Goal: Transaction & Acquisition: Book appointment/travel/reservation

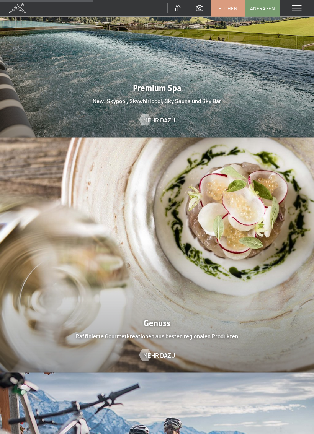
scroll to position [1035, 0]
click at [152, 351] on span "Mehr dazu" at bounding box center [159, 355] width 32 height 8
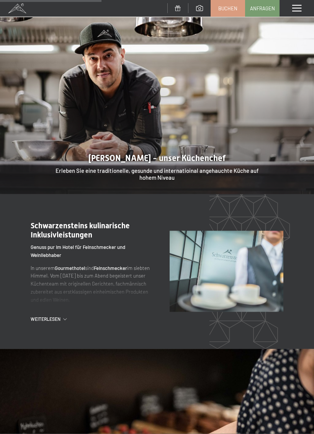
scroll to position [653, 0]
click at [54, 316] on span "Weiterlesen" at bounding box center [47, 319] width 33 height 7
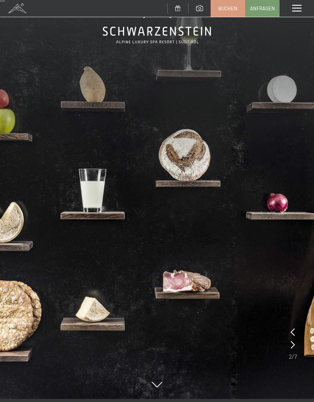
scroll to position [34, 0]
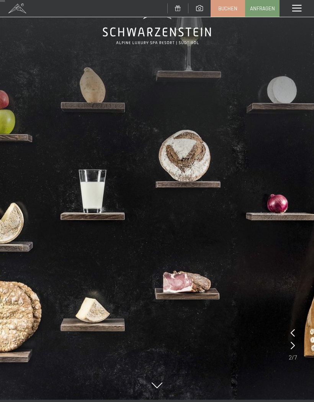
click at [225, 7] on span "Buchen" at bounding box center [227, 8] width 19 height 7
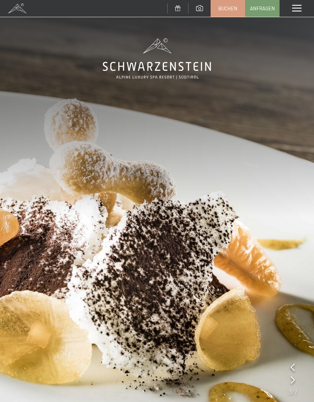
click at [226, 11] on span "Buchen" at bounding box center [227, 8] width 19 height 7
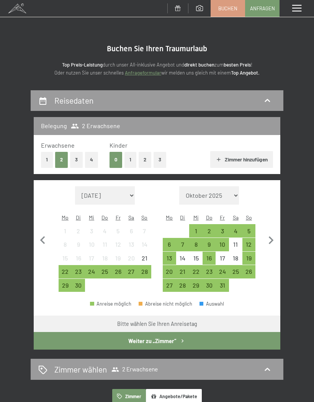
click at [270, 233] on icon "button" at bounding box center [271, 241] width 16 height 16
select select "[DATE]"
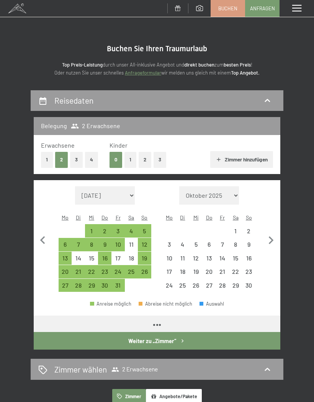
select select "[DATE]"
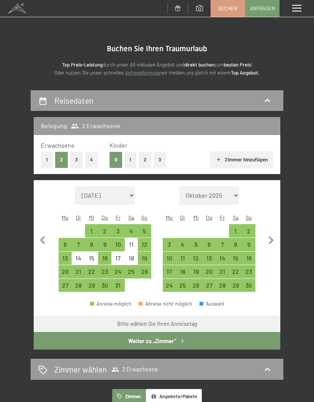
click at [271, 235] on icon "button" at bounding box center [271, 241] width 16 height 16
select select "[DATE]"
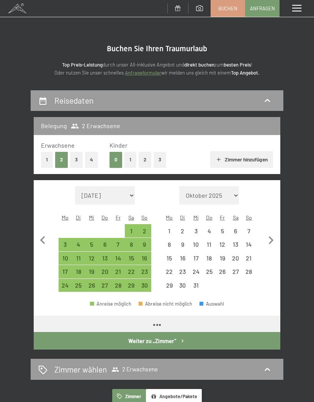
select select "2025-11-01"
select select "2025-12-01"
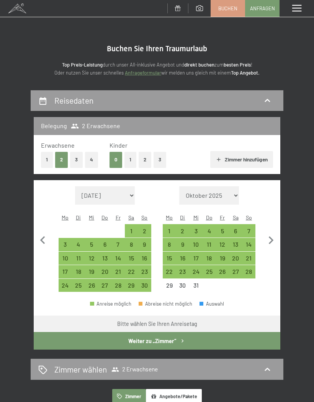
click at [219, 241] on div "12" at bounding box center [222, 247] width 12 height 12
select select "2025-11-01"
select select "2025-12-01"
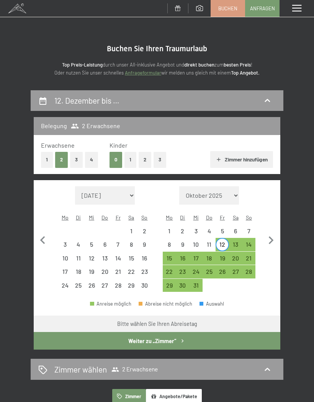
click at [169, 255] on div "15" at bounding box center [169, 261] width 12 height 12
select select "2025-11-01"
select select "2025-12-01"
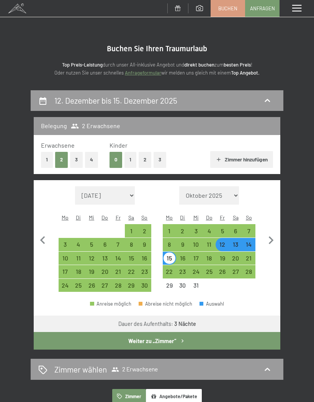
click at [168, 334] on button "Weiter zu „Zimmer“" at bounding box center [157, 341] width 246 height 18
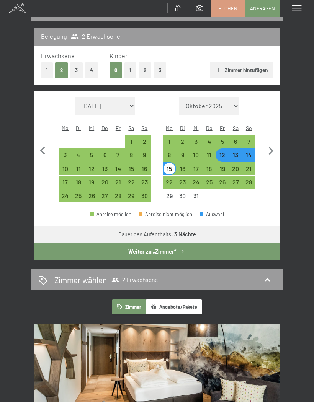
select select "2025-11-01"
select select "2025-12-01"
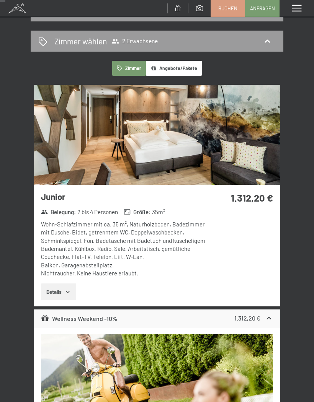
click at [65, 290] on button "Details" at bounding box center [58, 291] width 35 height 17
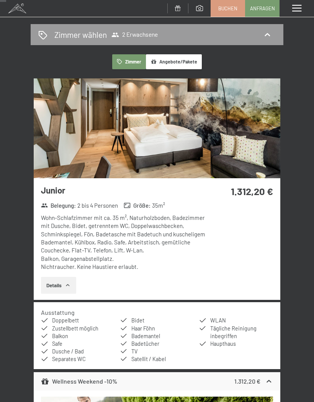
scroll to position [94, 0]
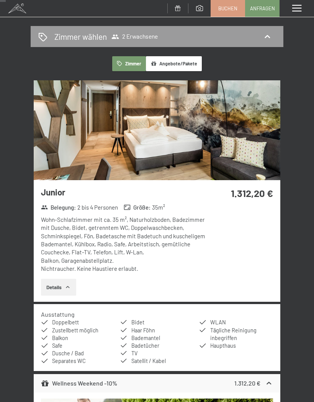
click at [172, 131] on img at bounding box center [157, 130] width 246 height 100
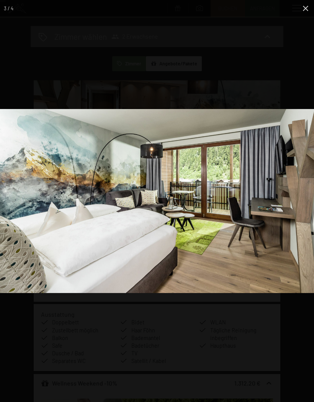
click at [199, 282] on div "3 / 4" at bounding box center [157, 201] width 314 height 402
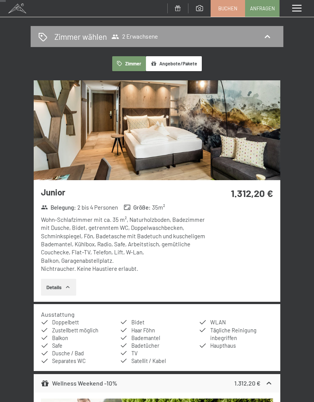
click at [307, 2] on div "Menü" at bounding box center [296, 8] width 34 height 17
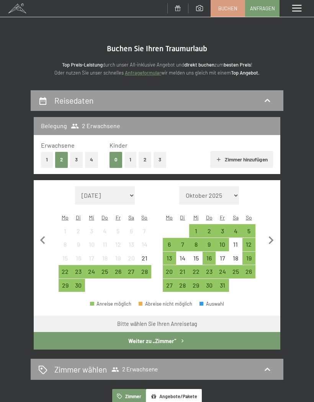
click at [272, 236] on icon "button" at bounding box center [271, 240] width 5 height 8
select select "2025-10-01"
select select "2025-11-01"
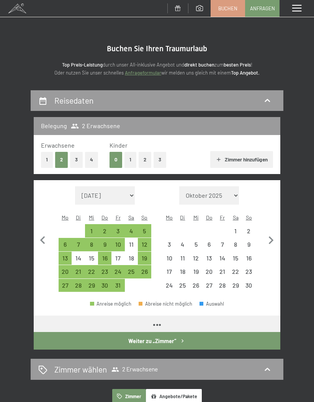
click at [272, 237] on icon "button" at bounding box center [271, 240] width 5 height 8
select select "2025-11-01"
select select "2025-12-01"
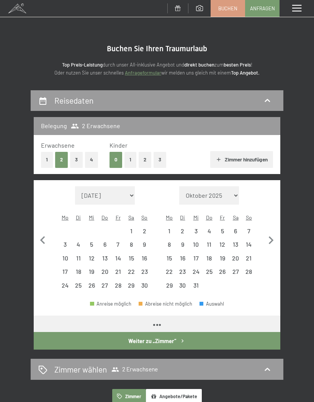
select select "2025-11-01"
select select "2025-12-01"
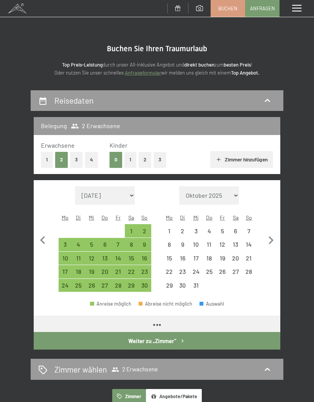
select select "2025-11-01"
select select "2025-12-01"
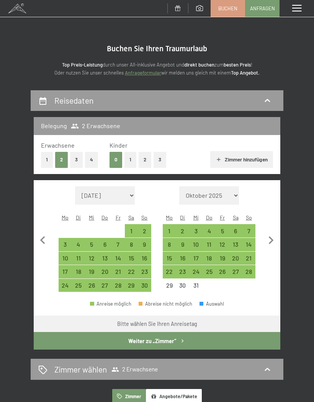
click at [222, 241] on div "12" at bounding box center [222, 247] width 12 height 12
select select "2025-11-01"
select select "2025-12-01"
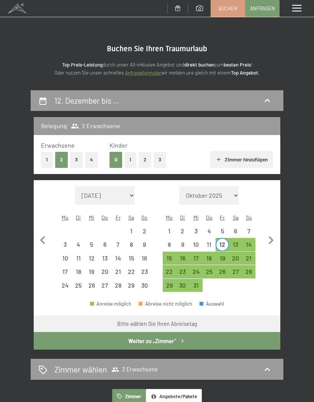
click at [169, 255] on div "15" at bounding box center [169, 261] width 12 height 12
select select "2025-11-01"
select select "2025-12-01"
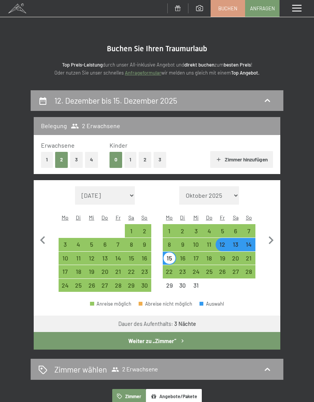
click at [177, 334] on button "Weiter zu „Zimmer“" at bounding box center [157, 341] width 246 height 18
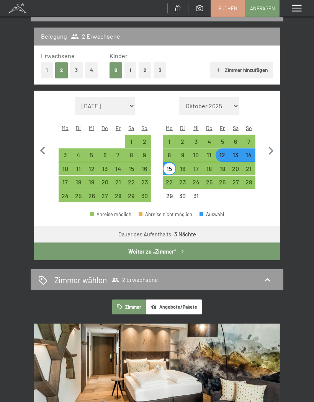
select select "2025-11-01"
select select "2025-12-01"
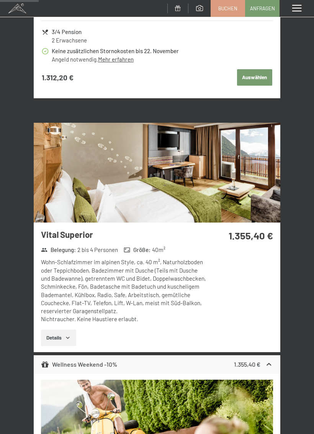
scroll to position [602, 0]
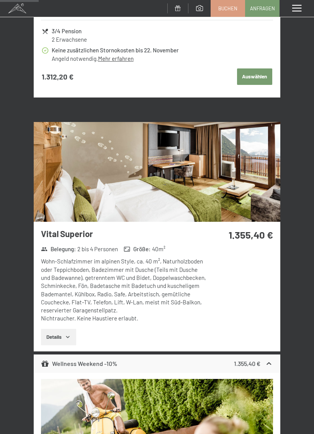
click at [198, 169] on img at bounding box center [157, 172] width 246 height 100
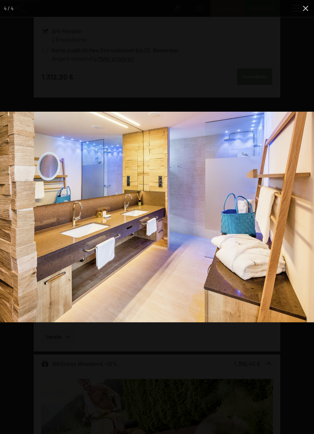
click at [219, 267] on img at bounding box center [157, 217] width 314 height 211
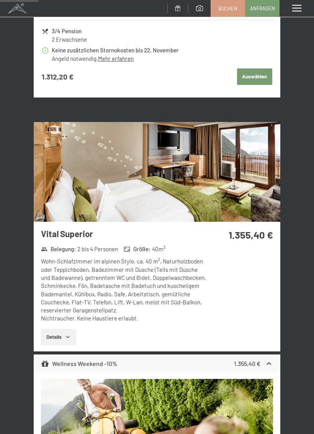
click at [304, 7] on div "Menü" at bounding box center [296, 8] width 34 height 17
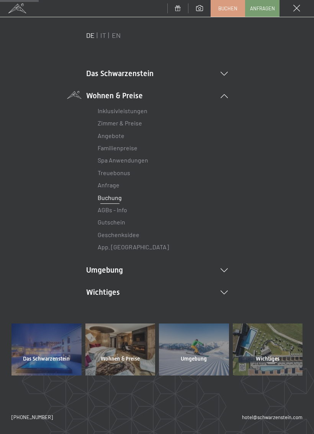
scroll to position [14, 0]
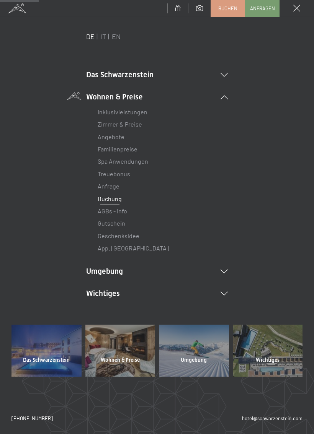
click at [107, 200] on link "Buchung" at bounding box center [110, 198] width 24 height 7
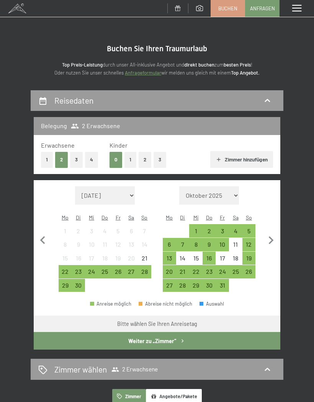
click at [269, 235] on icon "button" at bounding box center [271, 241] width 16 height 16
select select "[DATE]"
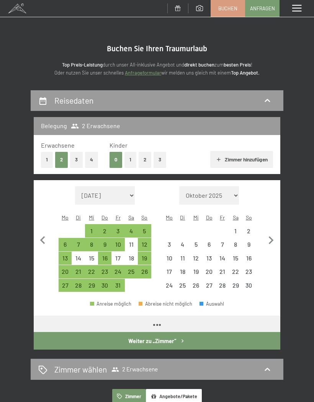
click at [270, 235] on icon "button" at bounding box center [271, 241] width 16 height 16
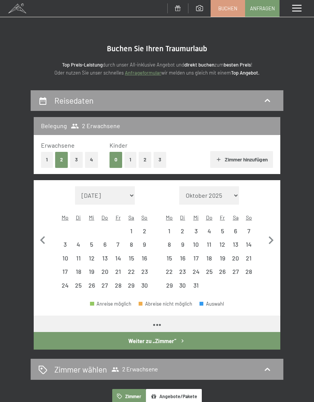
select select "2025-11-01"
select select "2025-12-01"
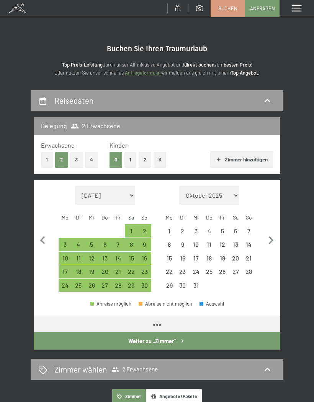
select select "2025-11-01"
select select "2025-12-01"
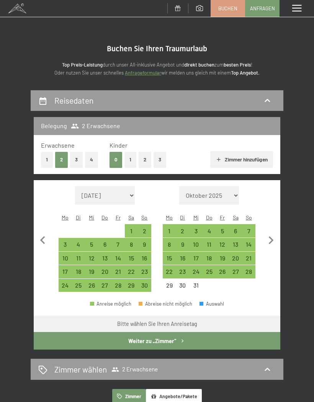
click at [221, 241] on div "12" at bounding box center [222, 247] width 12 height 12
select select "2025-11-01"
select select "2025-12-01"
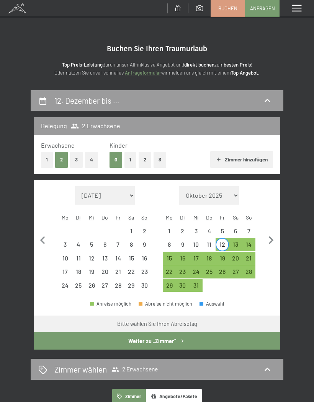
click at [170, 255] on div "15" at bounding box center [169, 261] width 12 height 12
select select "2025-11-01"
select select "2025-12-01"
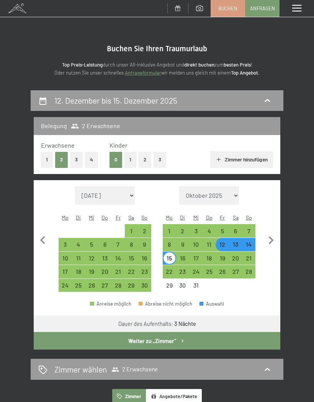
click at [179, 338] on icon "button" at bounding box center [182, 341] width 7 height 7
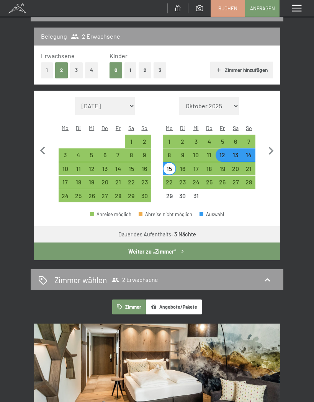
select select "2025-11-01"
select select "2025-12-01"
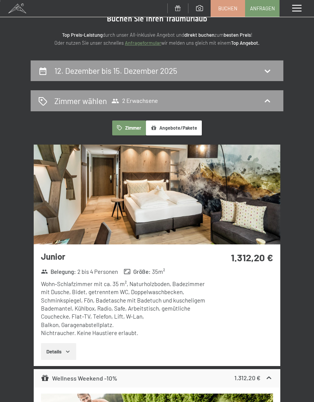
scroll to position [0, 0]
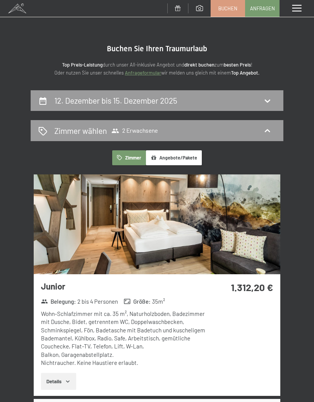
click at [146, 319] on div "Wohn-Schlafzimmer mit ca. 35 m², Naturholzboden, Badezimmer mit Dusche, Bidet, …" at bounding box center [123, 338] width 165 height 57
click at [171, 152] on button "Angebote/Pakete" at bounding box center [174, 157] width 56 height 15
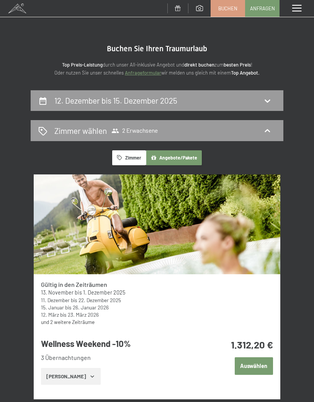
click at [252, 365] on button "Auswählen" at bounding box center [253, 366] width 38 height 18
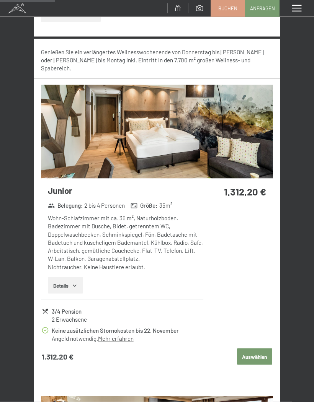
scroll to position [422, 0]
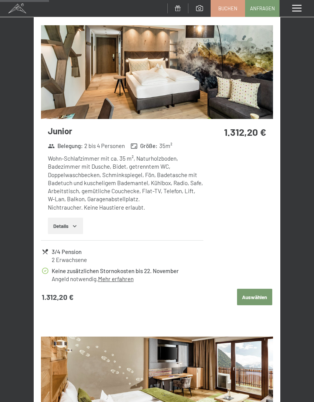
click at [252, 289] on button "Auswählen" at bounding box center [254, 297] width 35 height 17
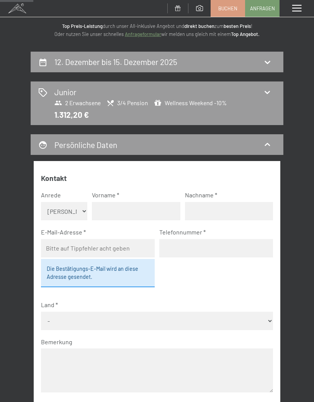
scroll to position [0, 0]
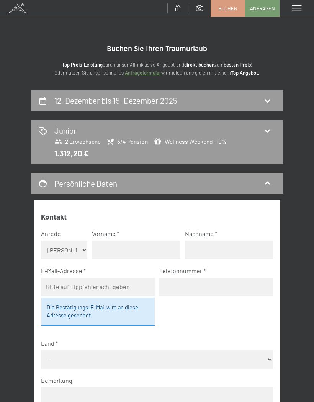
click at [292, 15] on div "Menü" at bounding box center [296, 8] width 34 height 17
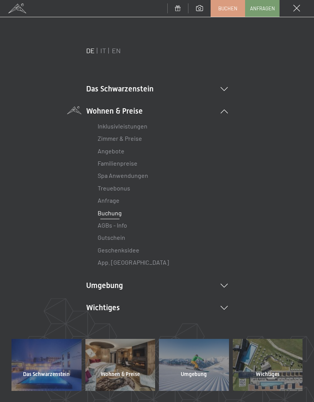
click at [134, 128] on link "Inklusivleistungen" at bounding box center [123, 125] width 50 height 7
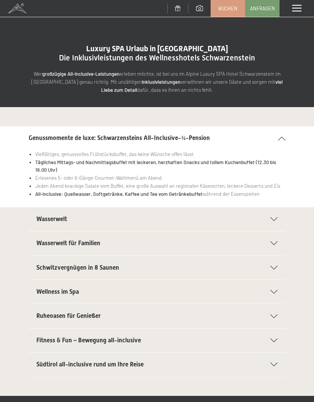
click at [271, 217] on icon at bounding box center [273, 219] width 7 height 4
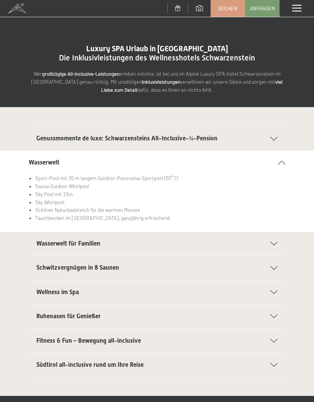
click at [285, 163] on icon at bounding box center [281, 163] width 7 height 4
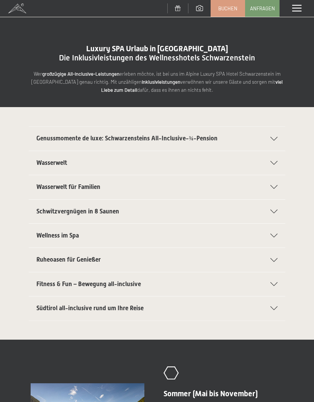
click at [277, 207] on div "Schwitzvergnügen in 8 Saunen" at bounding box center [156, 212] width 241 height 24
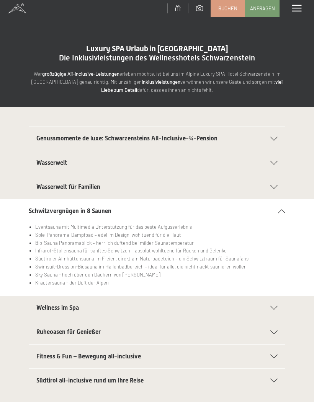
click at [279, 213] on div "Schwitzvergnügen in 8 Saunen" at bounding box center [157, 211] width 256 height 24
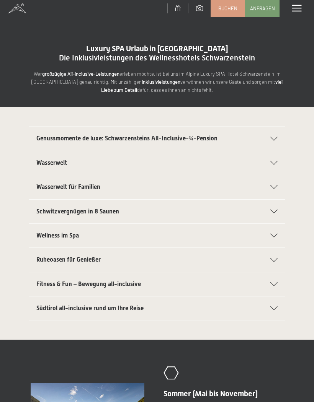
click at [269, 285] on div "Fitness & Fun – Bewegung all-inclusive" at bounding box center [156, 284] width 241 height 24
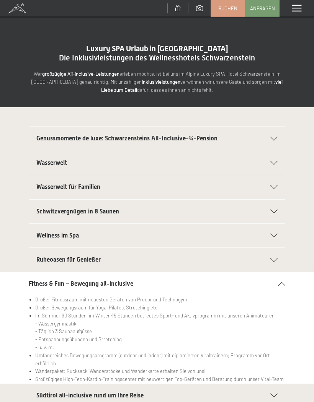
click at [296, 8] on span at bounding box center [296, 8] width 9 height 7
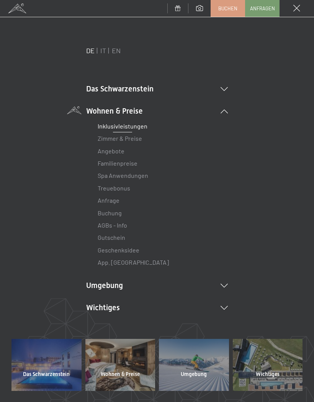
click at [116, 190] on link "Treuebonus" at bounding box center [114, 187] width 33 height 7
